Goal: Task Accomplishment & Management: Use online tool/utility

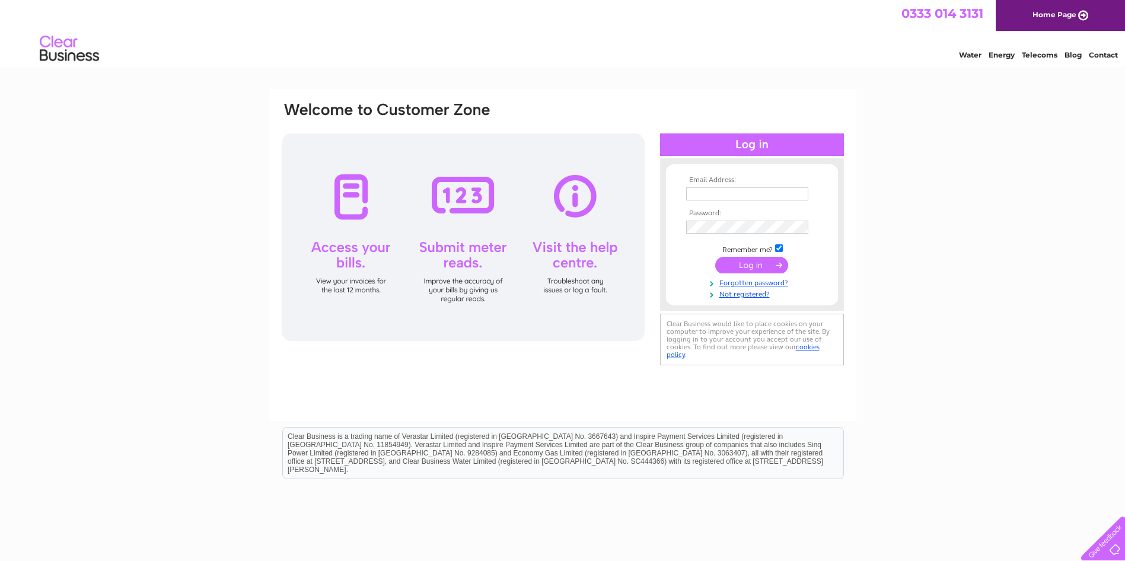
type input "Carolinecrossan@msn.com"
click at [760, 264] on input "submit" at bounding box center [751, 265] width 73 height 17
click at [758, 264] on input "submit" at bounding box center [751, 265] width 73 height 17
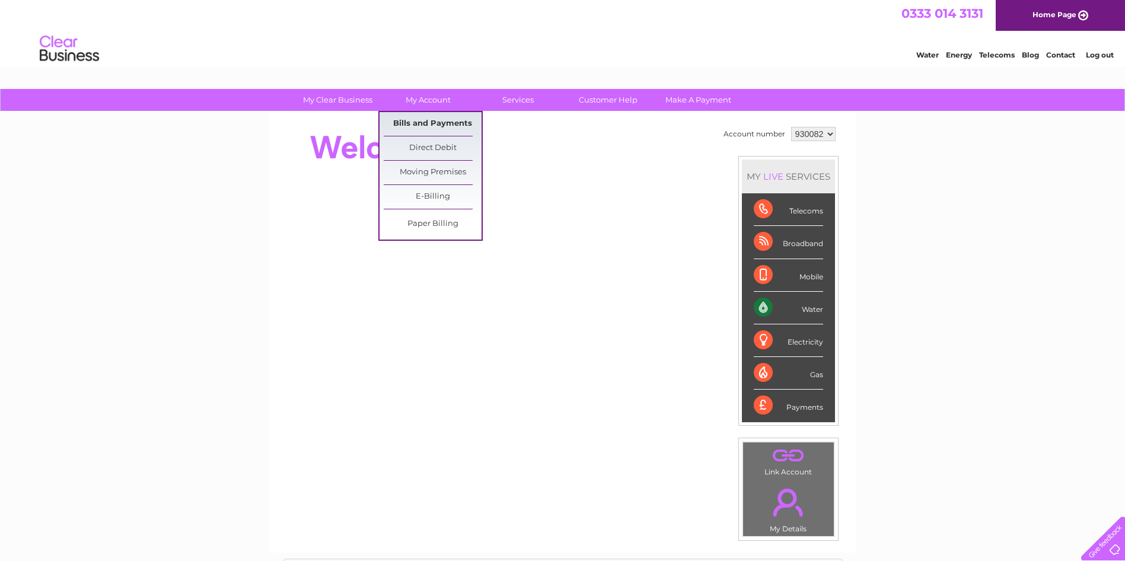
click at [428, 118] on link "Bills and Payments" at bounding box center [433, 124] width 98 height 24
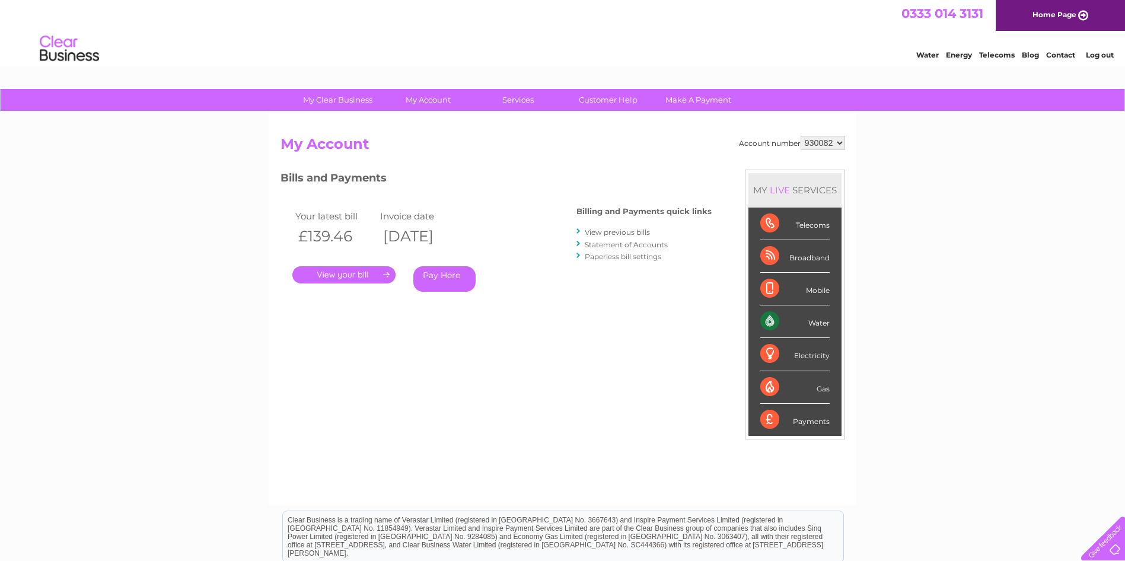
click at [356, 275] on link "." at bounding box center [343, 274] width 103 height 17
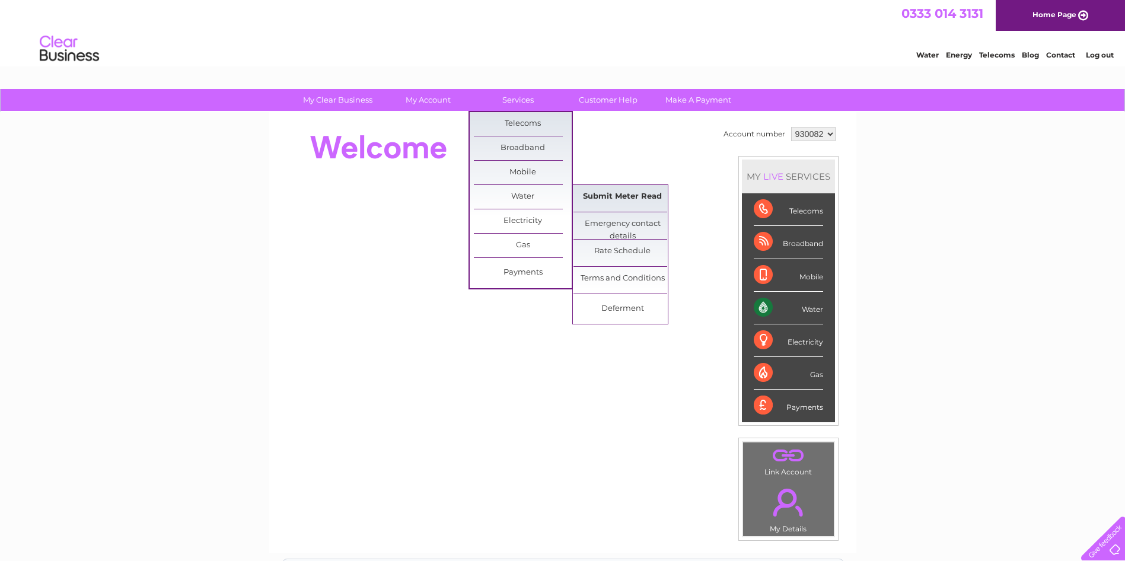
click at [612, 197] on link "Submit Meter Read" at bounding box center [622, 197] width 98 height 24
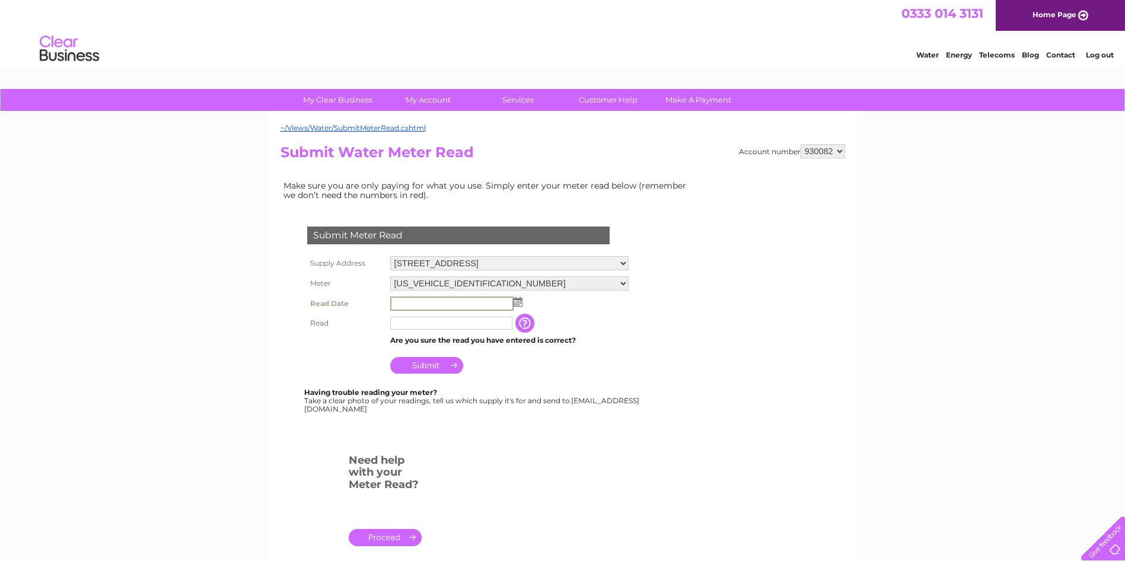
click at [447, 301] on input "text" at bounding box center [451, 303] width 123 height 14
click at [517, 301] on img at bounding box center [516, 300] width 9 height 9
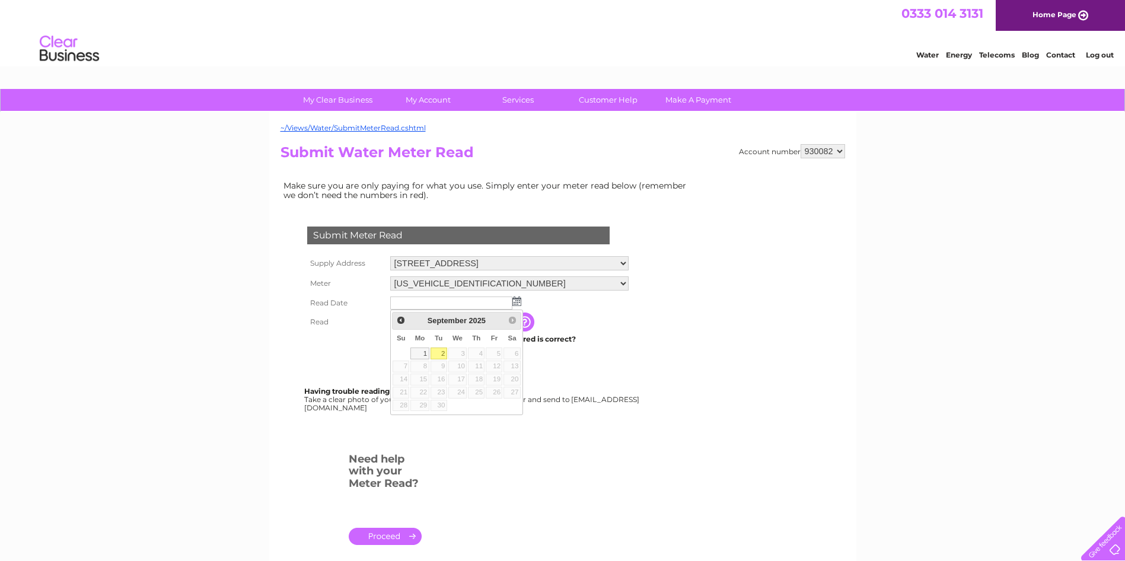
click at [442, 352] on link "2" at bounding box center [438, 353] width 17 height 12
type input "[DATE]"
click at [433, 324] on input "text" at bounding box center [451, 321] width 122 height 13
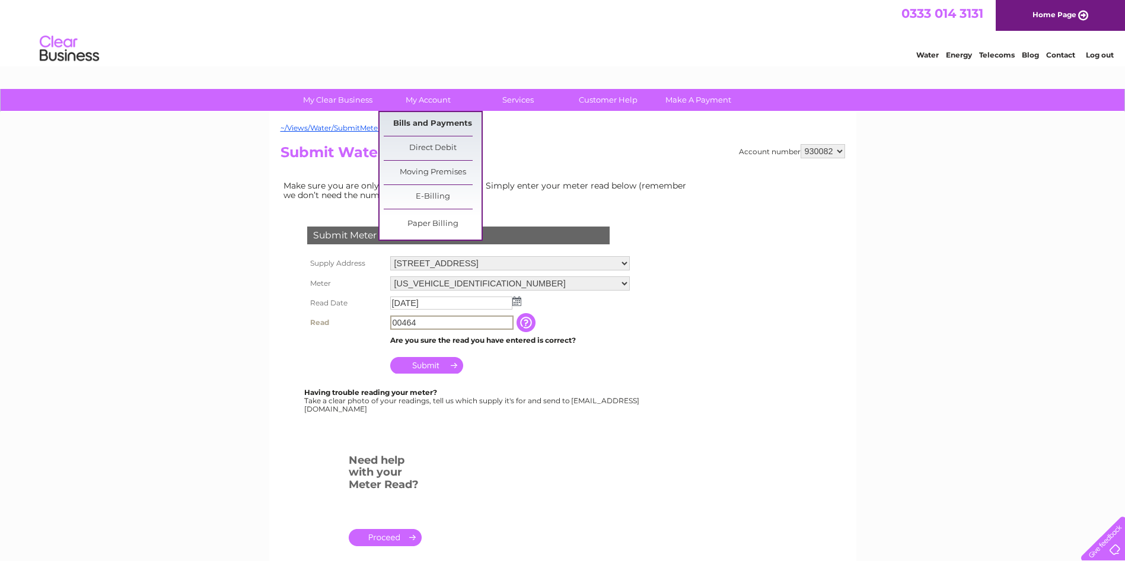
type input "00464"
click at [430, 117] on link "Bills and Payments" at bounding box center [433, 124] width 98 height 24
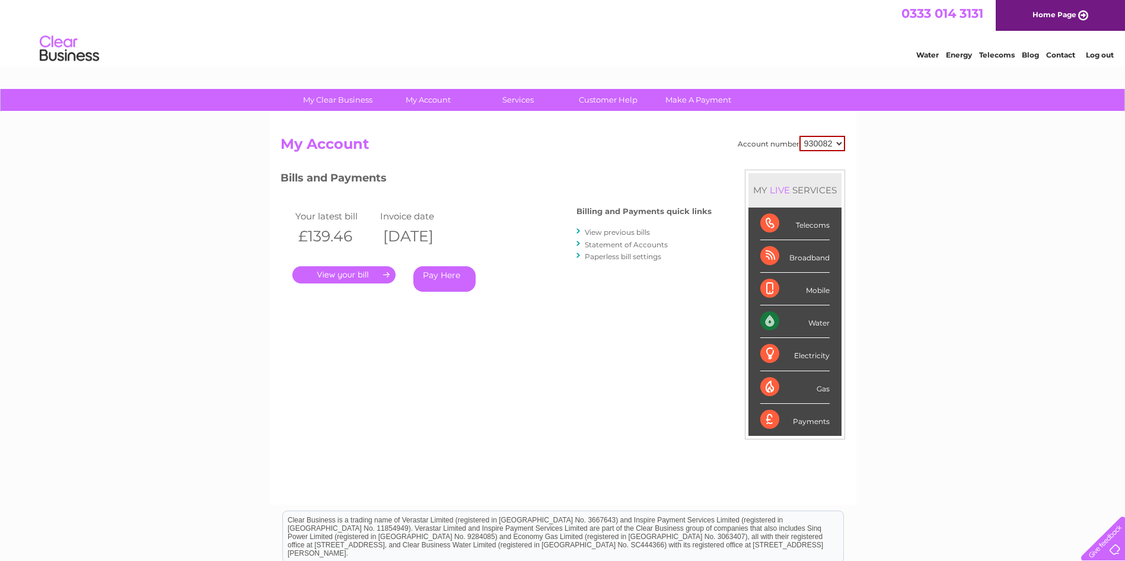
click at [350, 273] on link "." at bounding box center [343, 274] width 103 height 17
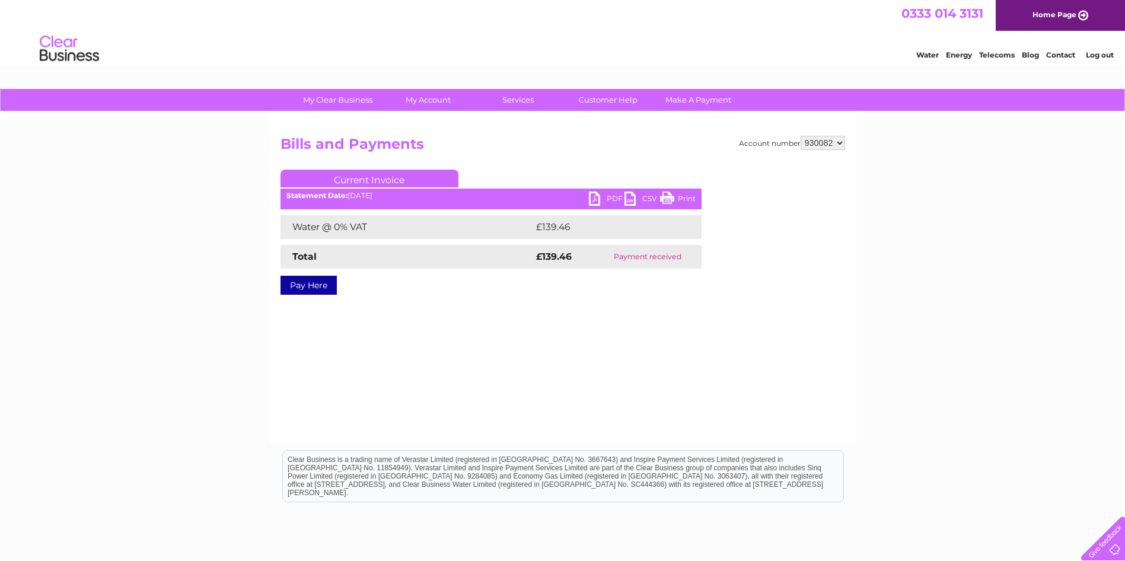
click at [596, 197] on link "PDF" at bounding box center [607, 199] width 36 height 17
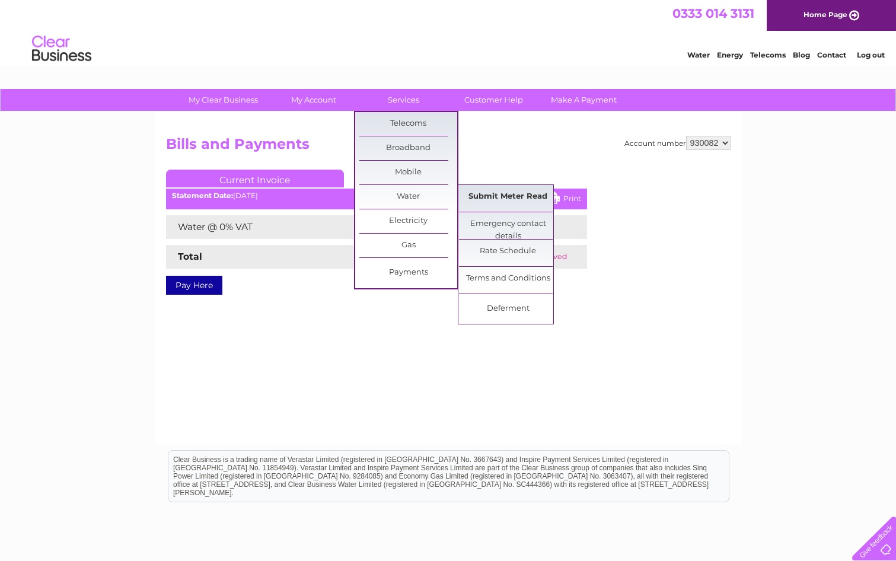
click at [508, 198] on link "Submit Meter Read" at bounding box center [508, 197] width 98 height 24
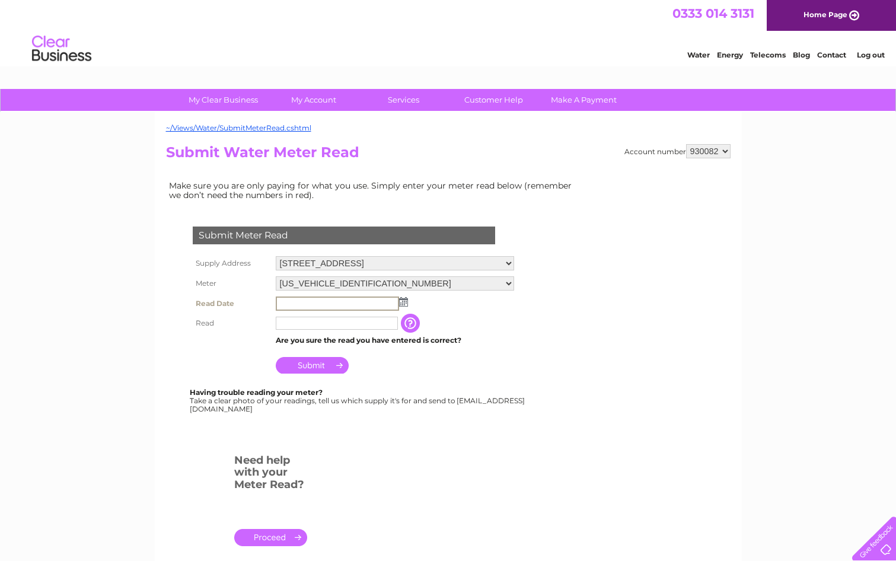
click at [322, 304] on input "text" at bounding box center [337, 303] width 123 height 14
click at [403, 301] on img at bounding box center [402, 300] width 9 height 9
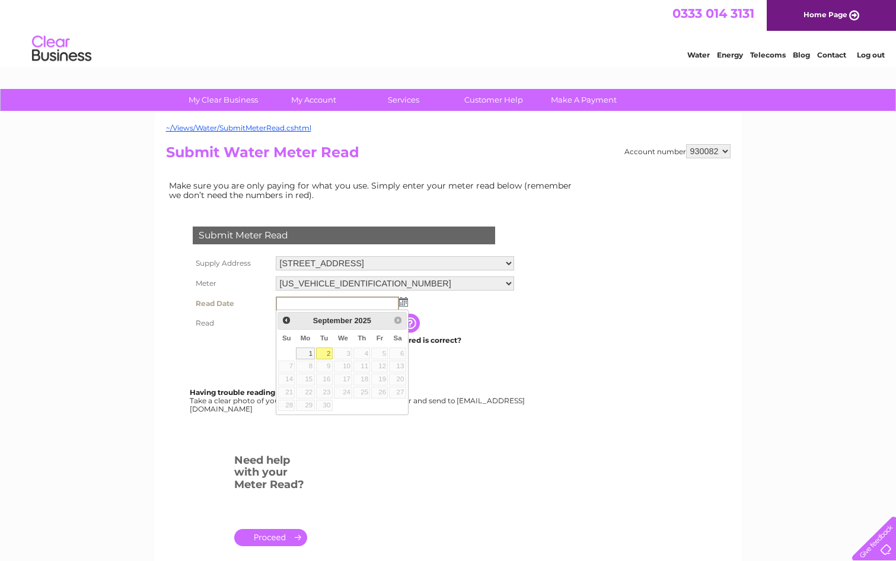
click at [325, 352] on link "2" at bounding box center [324, 353] width 17 height 12
type input "2025/09/02"
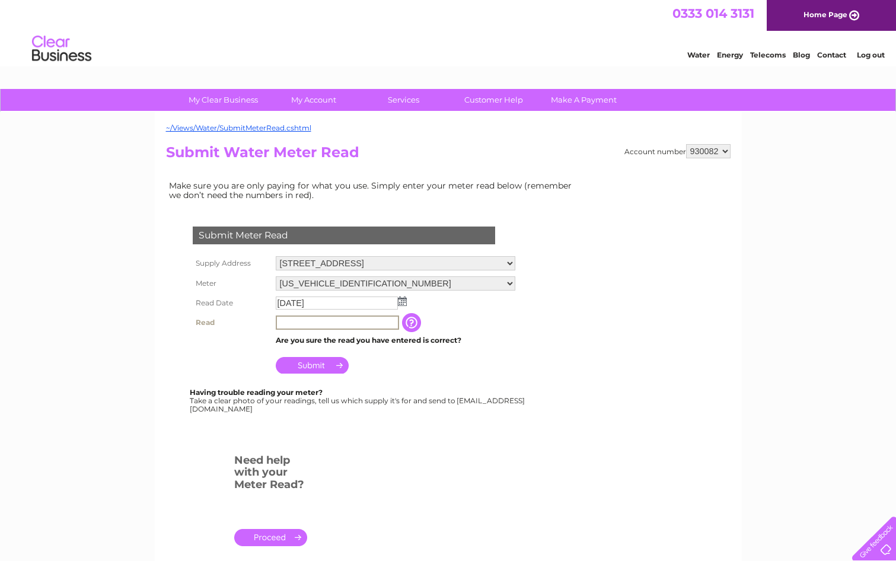
click at [318, 323] on input "text" at bounding box center [337, 322] width 123 height 14
click at [411, 320] on input "button" at bounding box center [412, 322] width 21 height 19
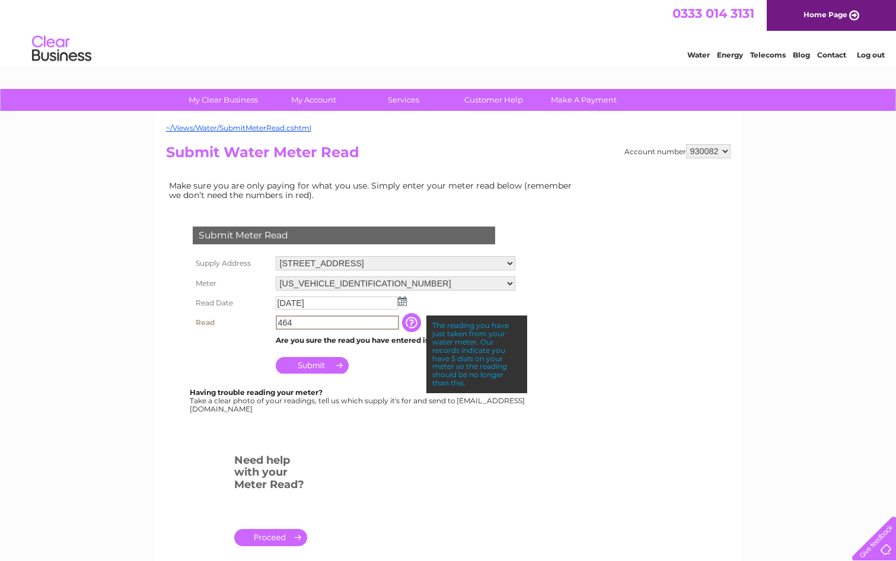
click at [277, 324] on input "464" at bounding box center [337, 322] width 123 height 14
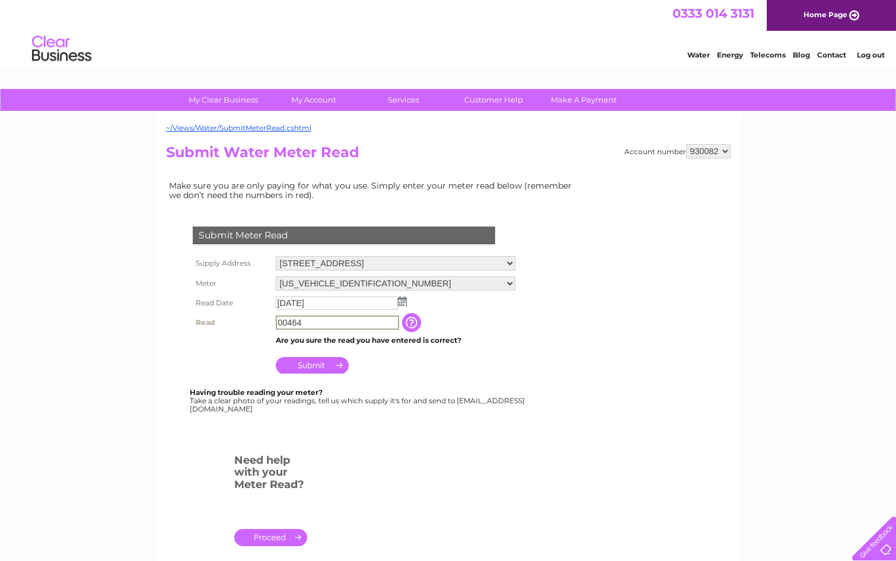
click at [410, 321] on input "button" at bounding box center [412, 322] width 21 height 19
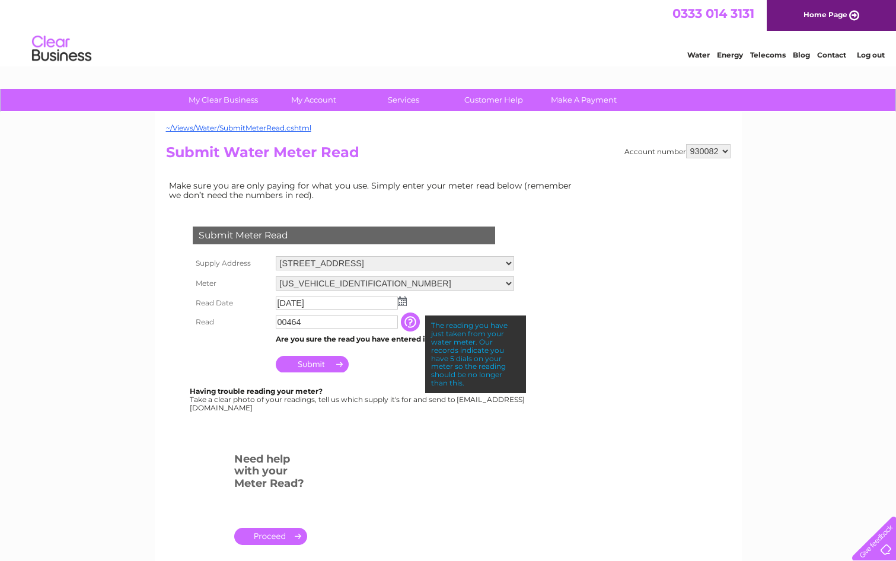
click at [219, 350] on th at bounding box center [231, 361] width 83 height 28
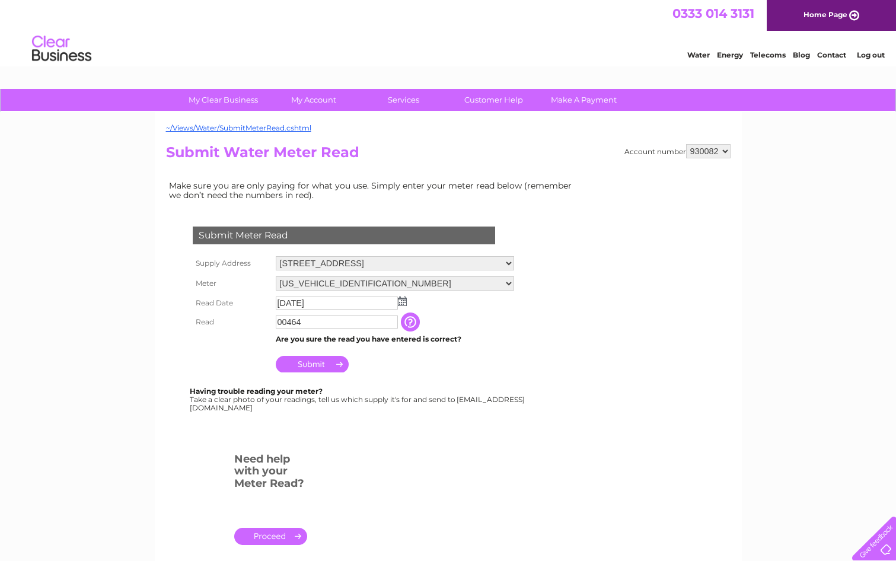
click at [319, 359] on input "Submit" at bounding box center [312, 364] width 73 height 17
click at [392, 283] on select "06ELSTER14T194407" at bounding box center [395, 283] width 238 height 15
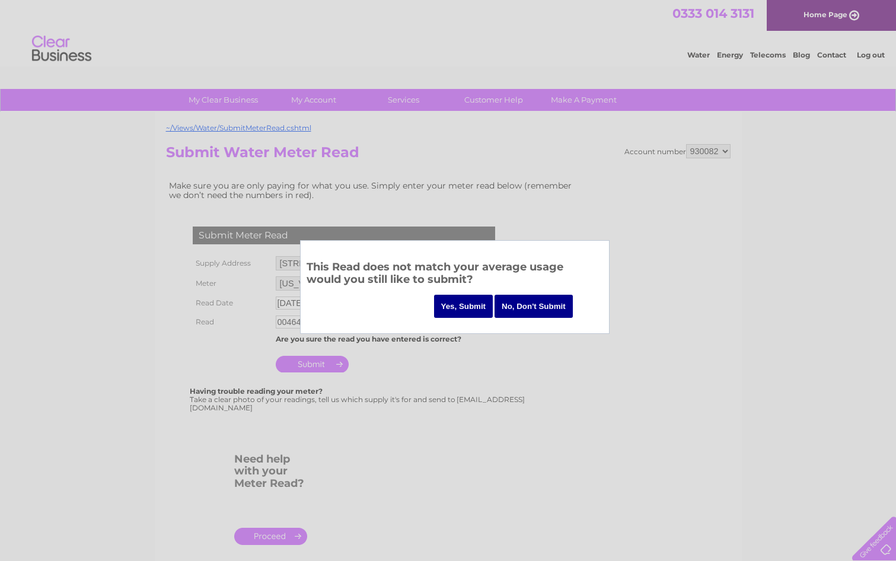
drag, startPoint x: 506, startPoint y: 365, endPoint x: 505, endPoint y: 357, distance: 7.8
click at [506, 365] on div at bounding box center [448, 280] width 896 height 561
click at [533, 302] on input "No, Don't Submit" at bounding box center [533, 306] width 78 height 23
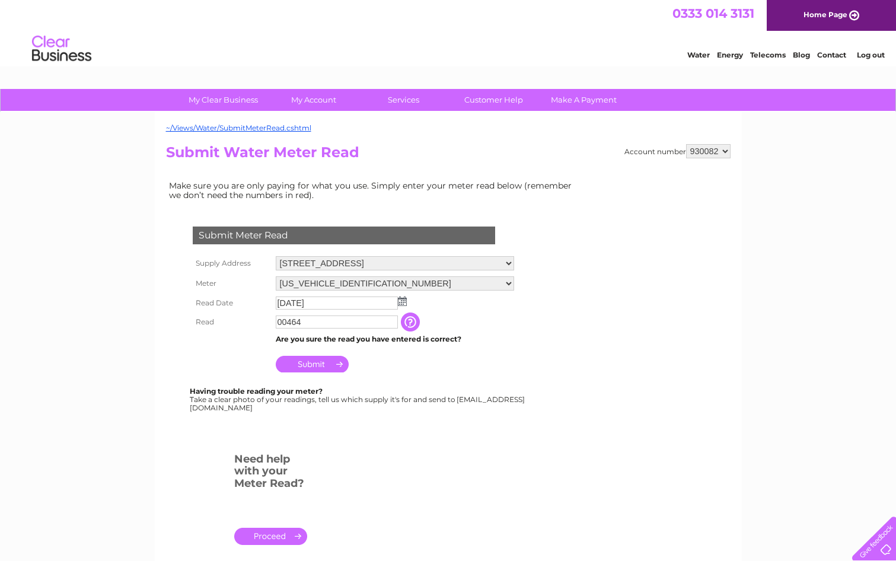
click at [404, 302] on img at bounding box center [402, 300] width 9 height 9
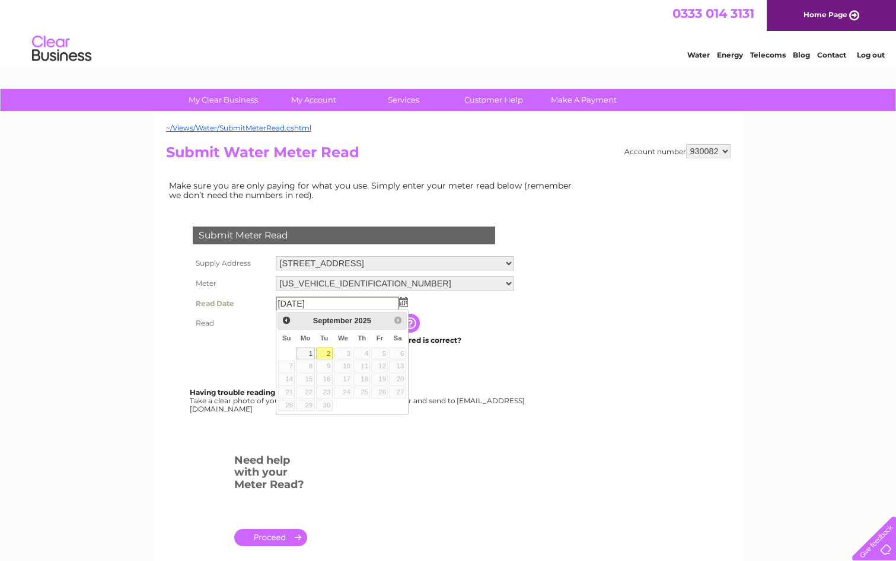
click at [494, 283] on select "06ELSTER14T194407" at bounding box center [395, 283] width 238 height 14
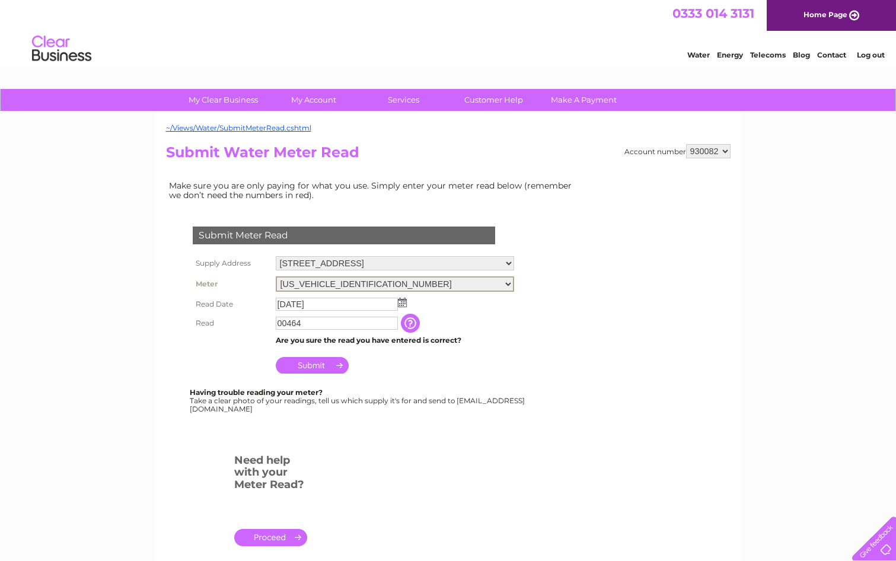
click at [469, 355] on td "Submit" at bounding box center [395, 362] width 244 height 28
click at [317, 320] on input "00464" at bounding box center [337, 322] width 123 height 14
type input "0"
type input "4"
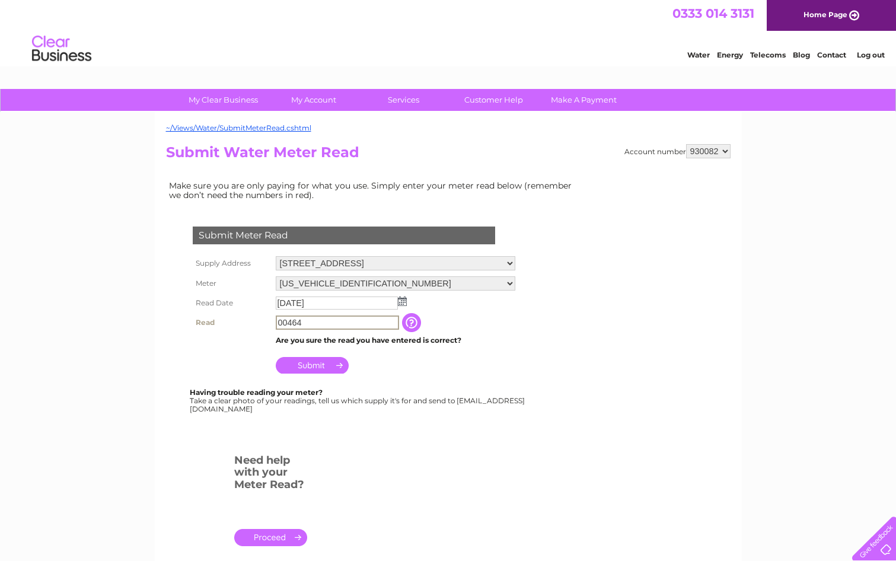
click at [410, 324] on input "button" at bounding box center [412, 322] width 21 height 19
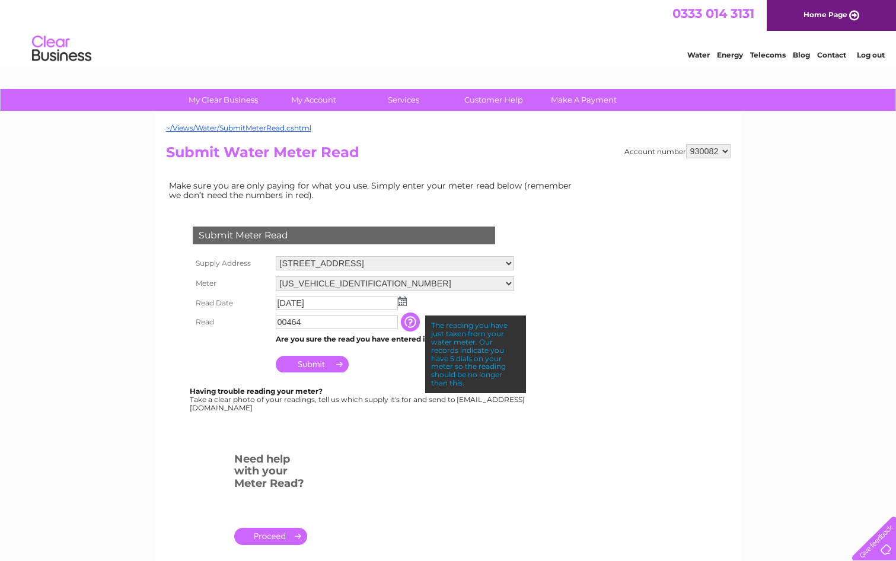
click at [546, 344] on form "Submit Meter Read Supply Address Riverside, Balloch, Alexandria, G83 8LF Meter …" at bounding box center [373, 391] width 415 height 376
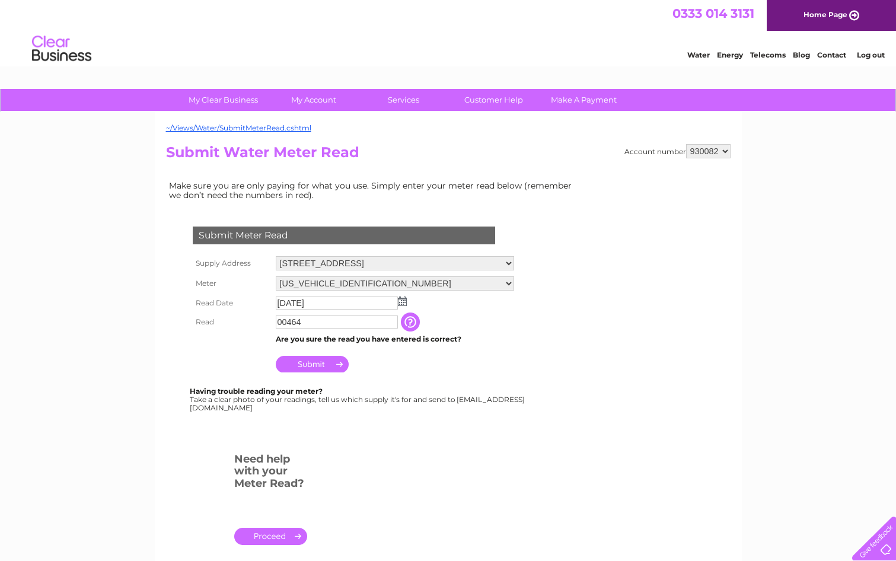
click at [310, 363] on input "Submit" at bounding box center [312, 364] width 73 height 17
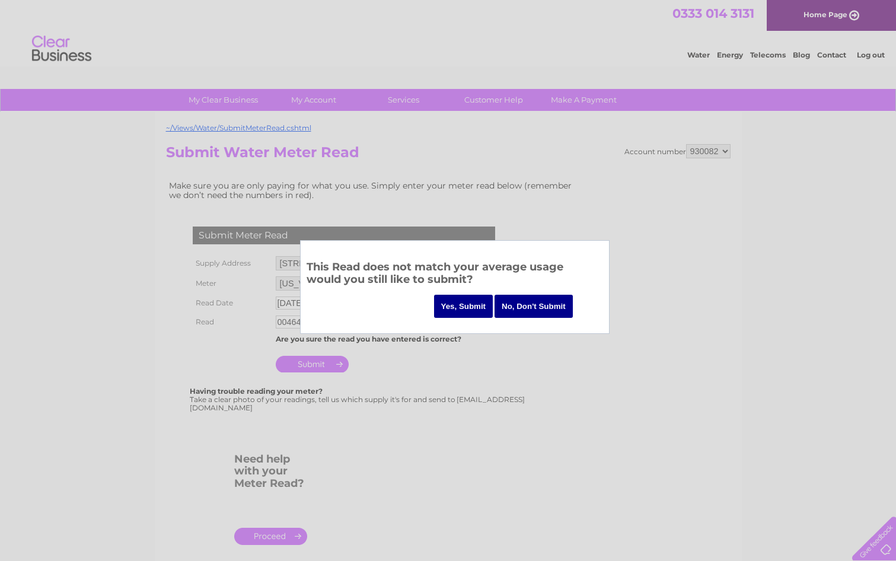
click at [549, 306] on input "No, Don't Submit" at bounding box center [533, 306] width 78 height 23
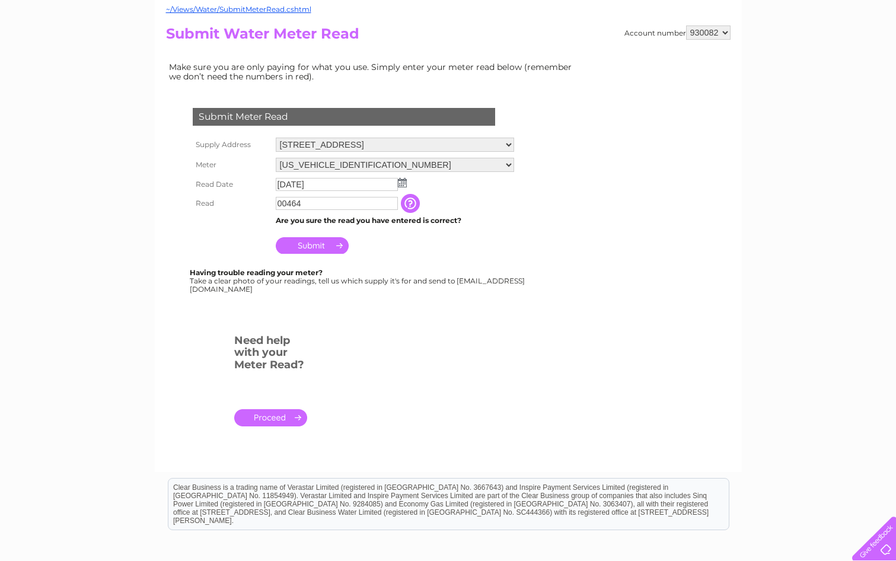
scroll to position [59, 0]
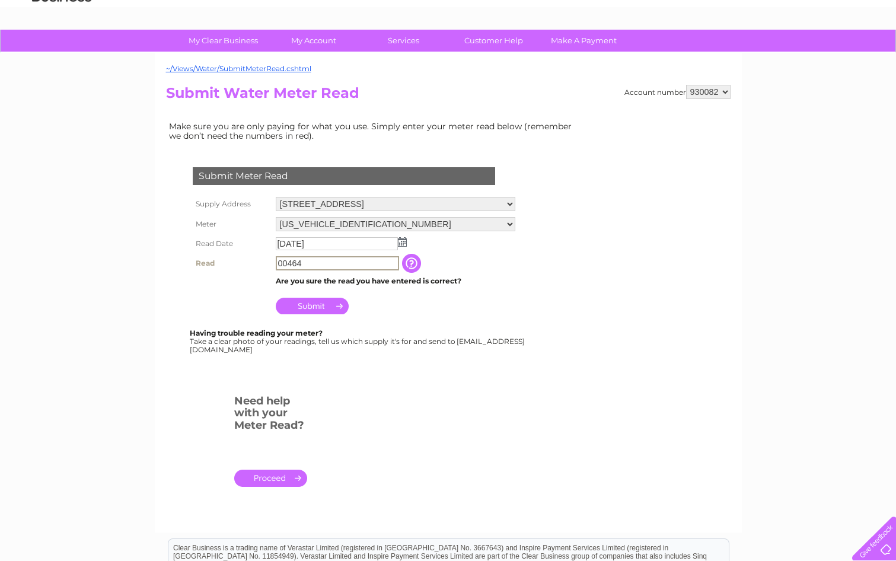
click at [315, 261] on input "00464" at bounding box center [337, 263] width 123 height 14
type input "0"
type input "00464"
click at [325, 304] on input "Submit" at bounding box center [312, 304] width 73 height 17
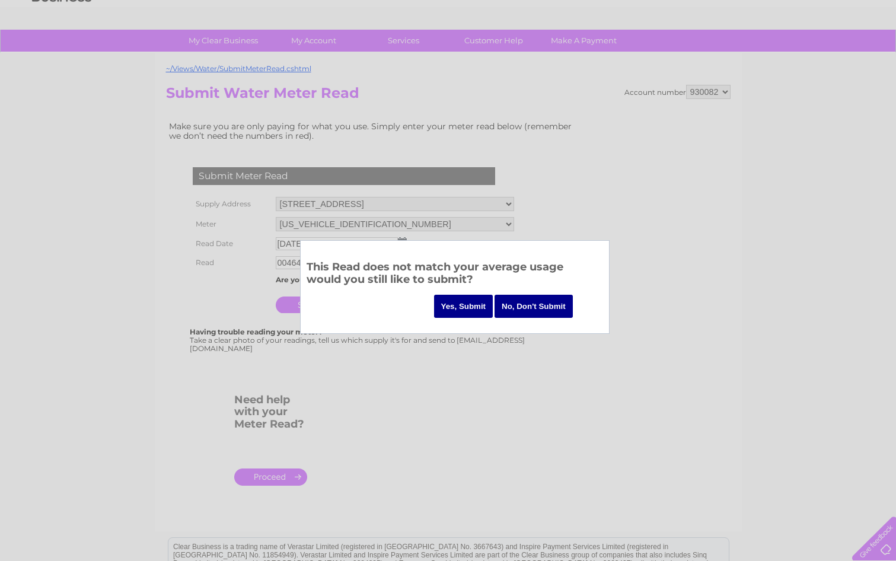
click at [452, 302] on input "Yes, Submit" at bounding box center [463, 306] width 59 height 23
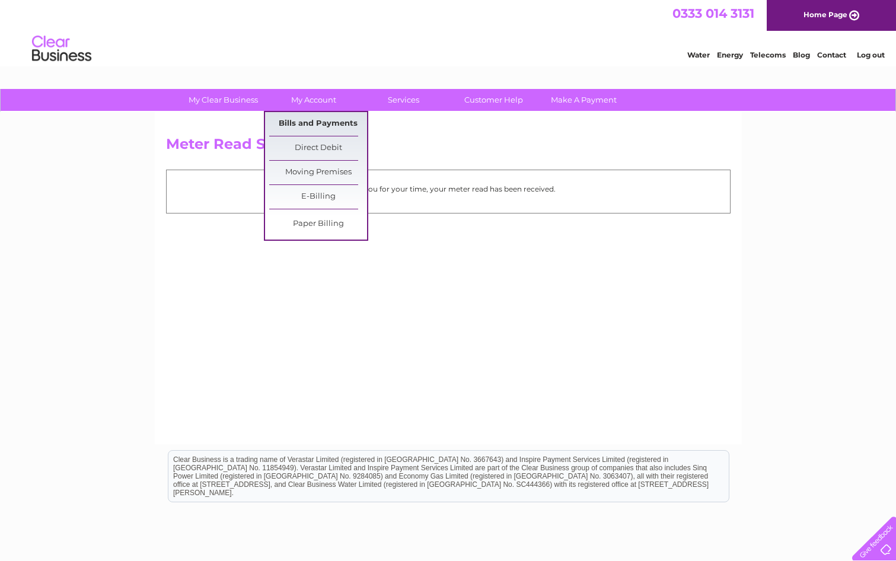
click at [314, 123] on link "Bills and Payments" at bounding box center [318, 124] width 98 height 24
